Goal: Transaction & Acquisition: Purchase product/service

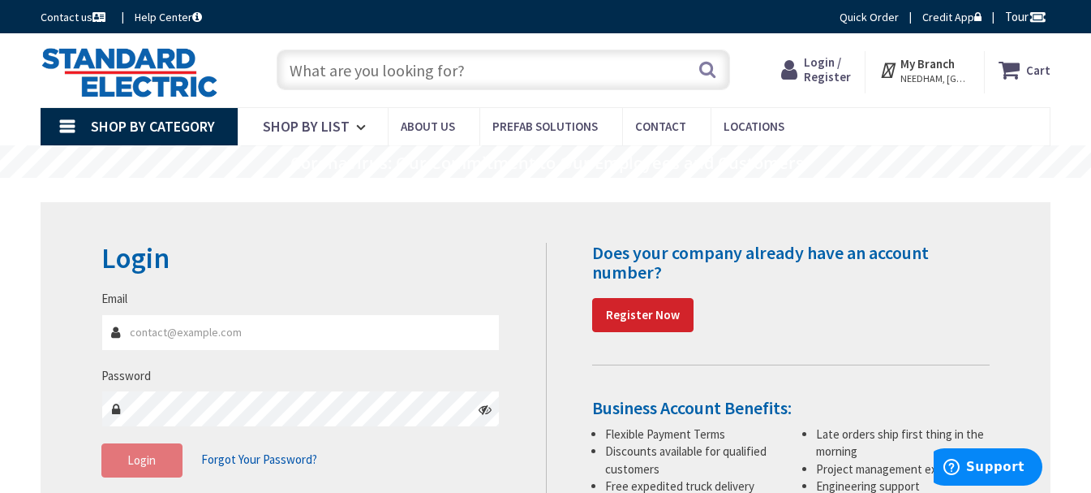
type input "[EMAIL_ADDRESS][DOMAIN_NAME]"
click at [126, 454] on button "Login" at bounding box center [141, 460] width 81 height 34
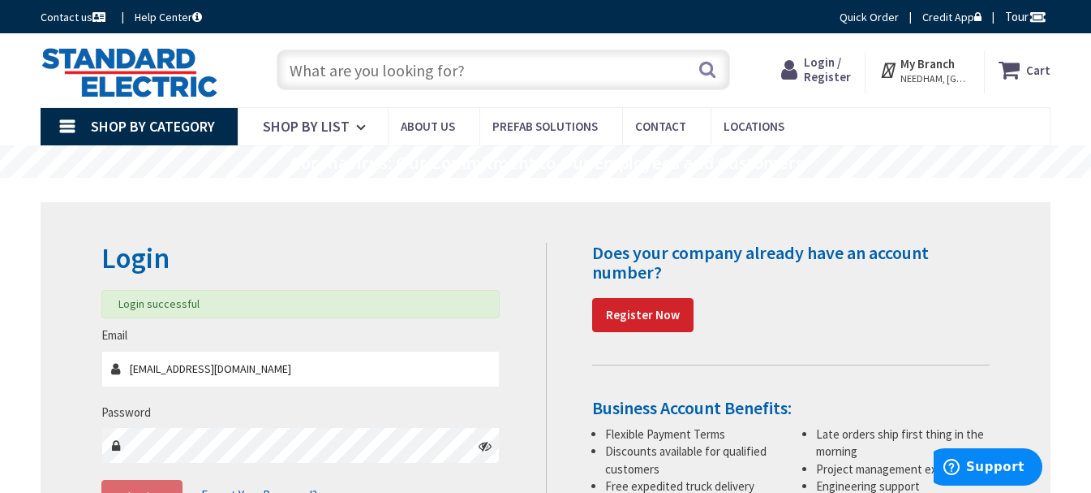
click at [306, 69] on input "text" at bounding box center [504, 69] width 454 height 41
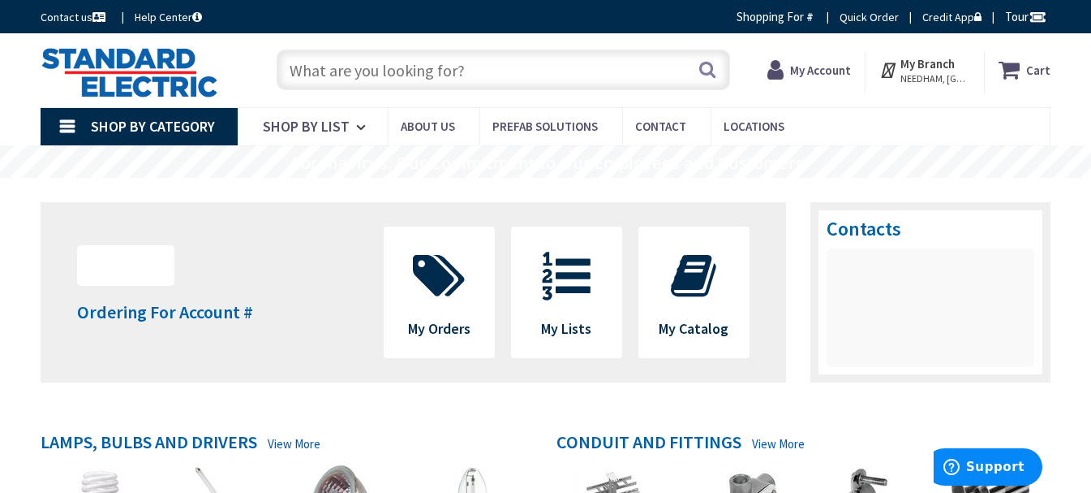
click at [306, 69] on input "text" at bounding box center [504, 69] width 454 height 41
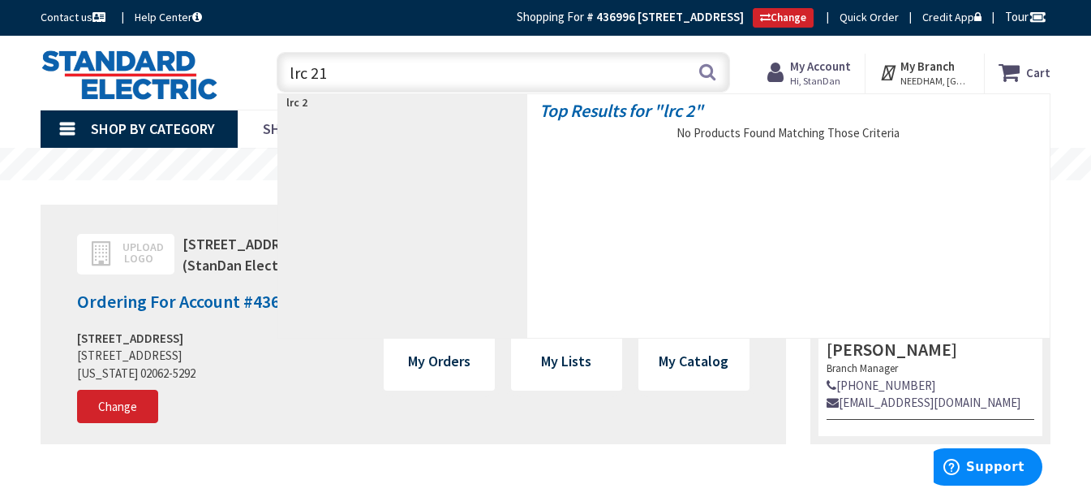
type input "lrc 211"
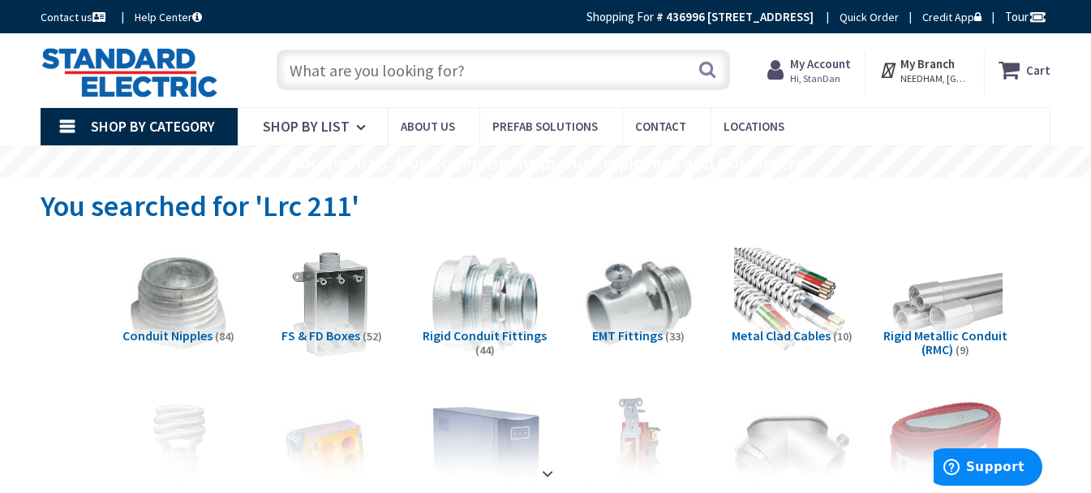
click at [308, 69] on input "text" at bounding box center [504, 69] width 454 height 41
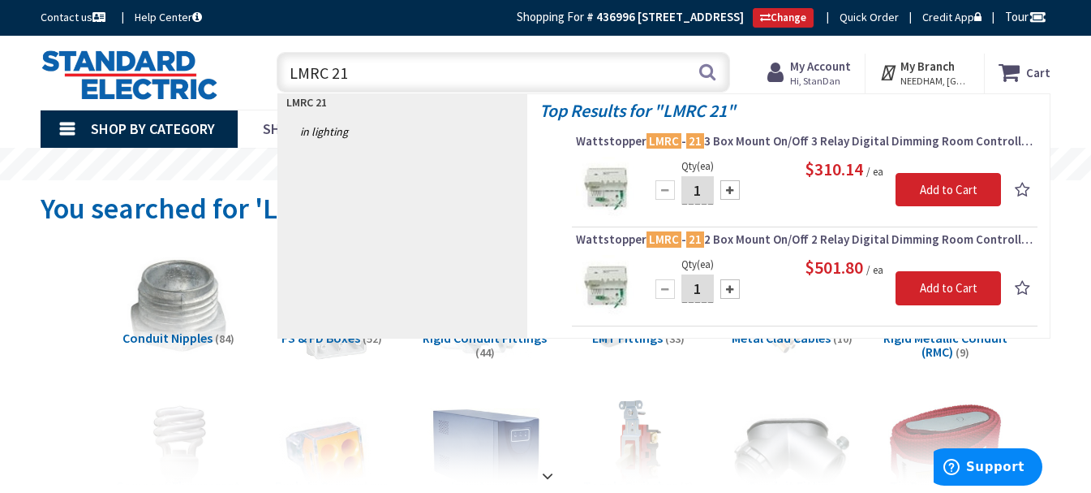
type input "LMRC 211"
